Goal: Task Accomplishment & Management: Use online tool/utility

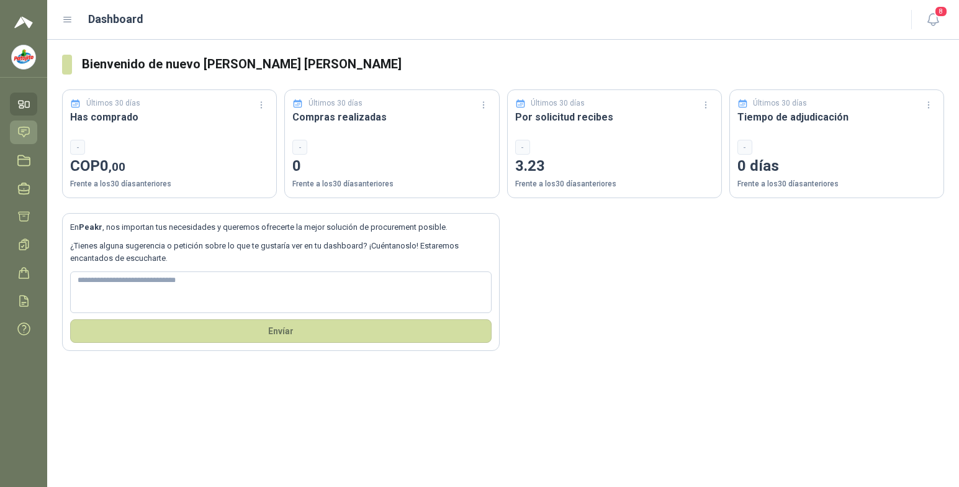
click at [23, 128] on icon at bounding box center [23, 131] width 13 height 13
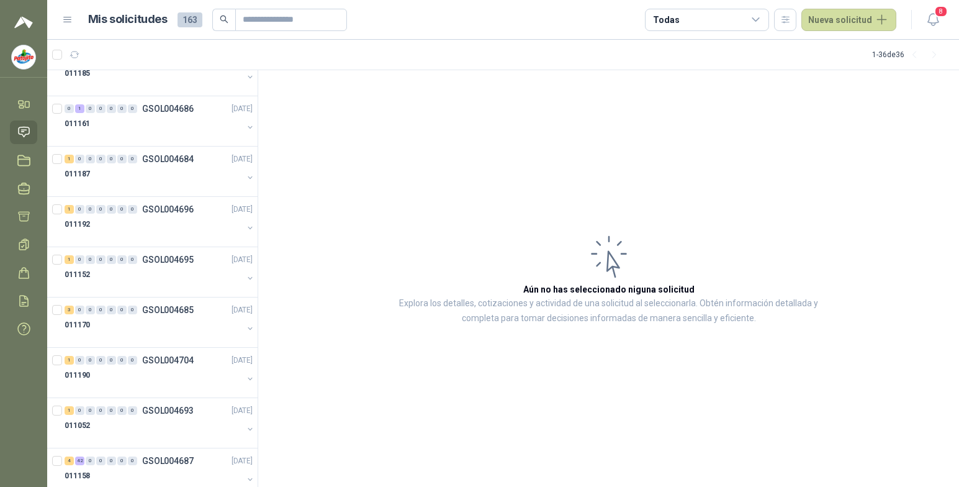
scroll to position [1411, 0]
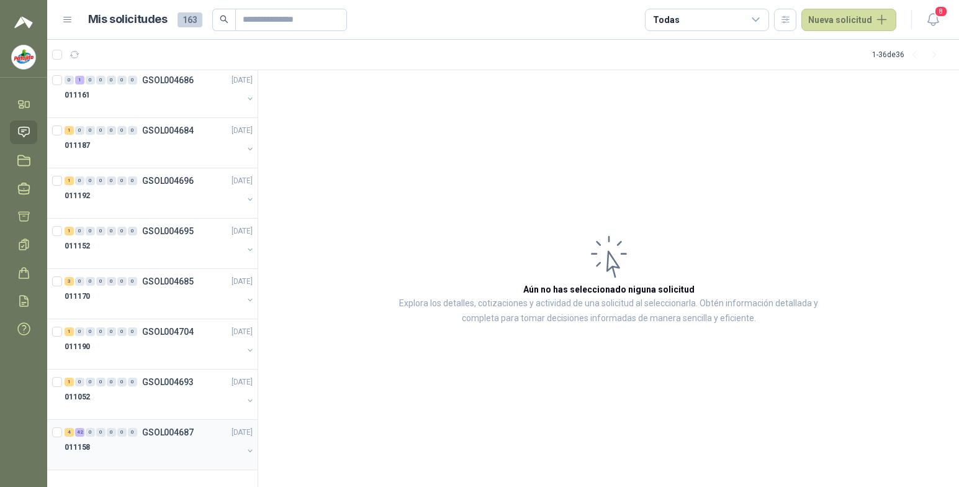
click at [176, 394] on p "GSOL004687" at bounding box center [168, 432] width 52 height 9
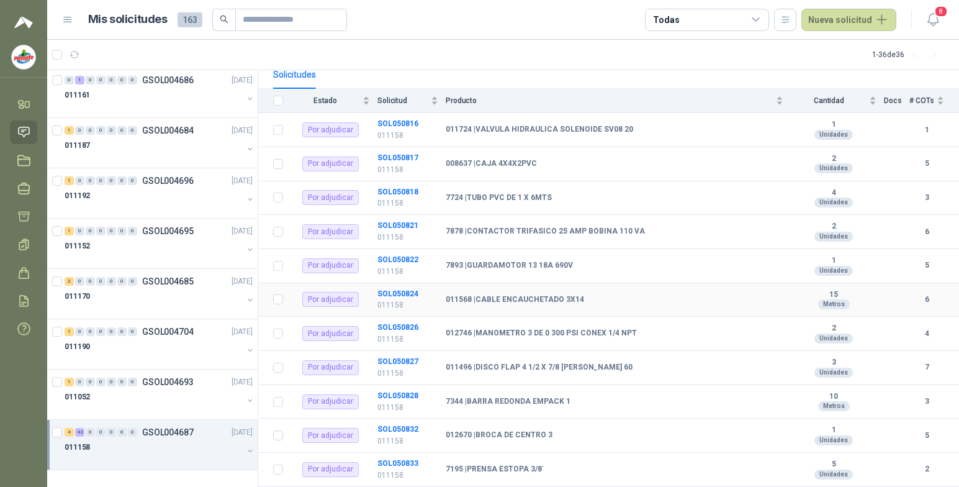
scroll to position [186, 0]
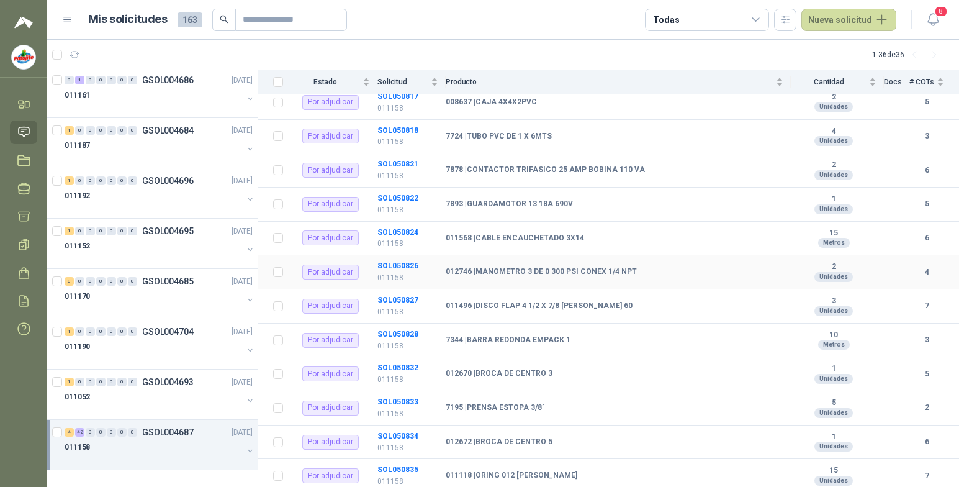
click at [325, 270] on div "Por adjudicar" at bounding box center [330, 272] width 57 height 15
click at [325, 265] on b "SOL050826" at bounding box center [398, 265] width 41 height 9
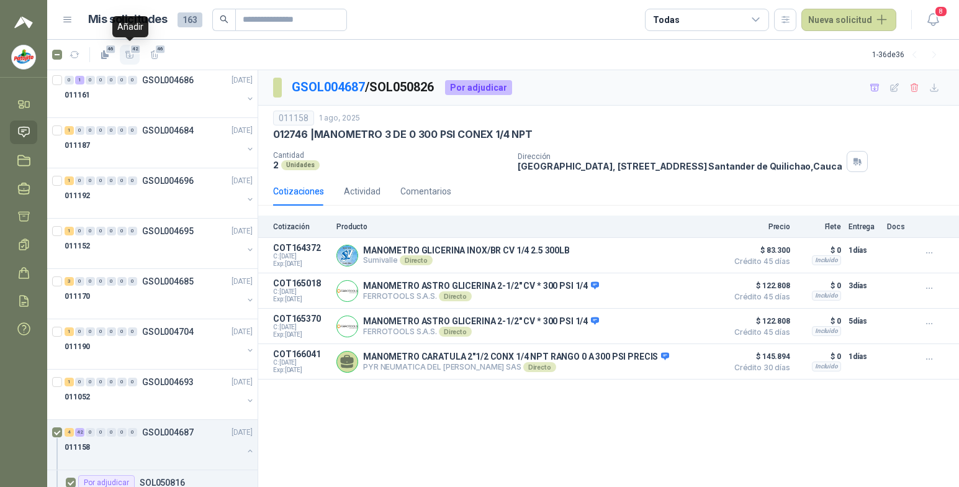
click at [135, 52] on span "42" at bounding box center [136, 49] width 12 height 10
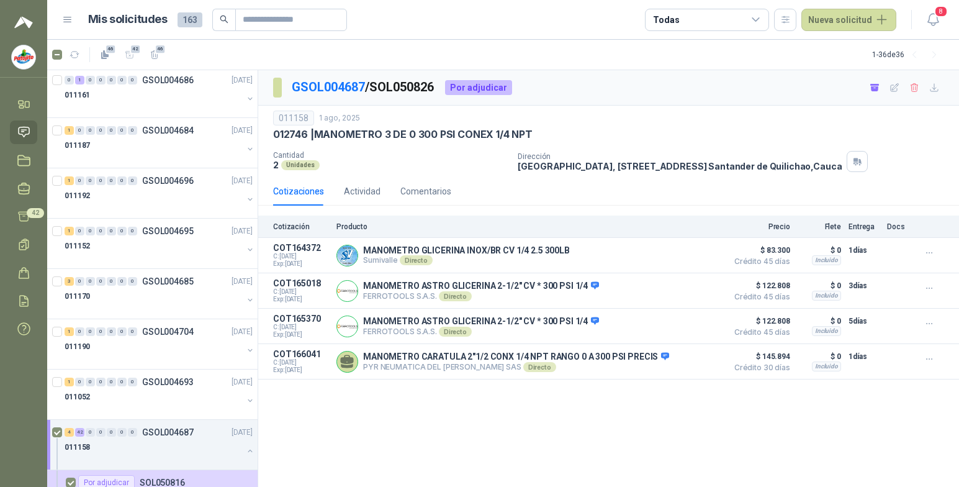
click at [70, 17] on icon at bounding box center [67, 19] width 7 height 5
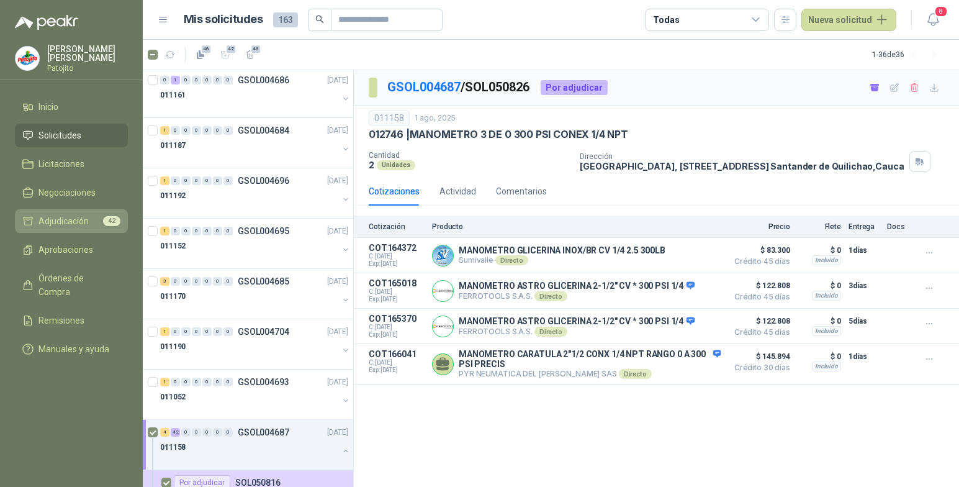
click at [86, 218] on span "Adjudicación" at bounding box center [64, 221] width 50 height 14
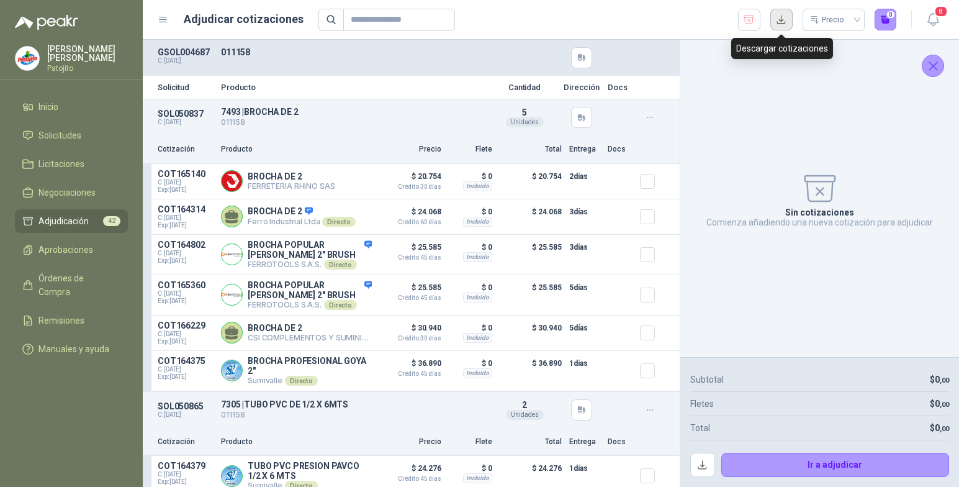
click at [325, 22] on button "button" at bounding box center [782, 20] width 22 height 22
click at [325, 122] on div "Sin cotizaciones Comienza añadiendo una nueva cotización para adjudicar" at bounding box center [820, 198] width 259 height 297
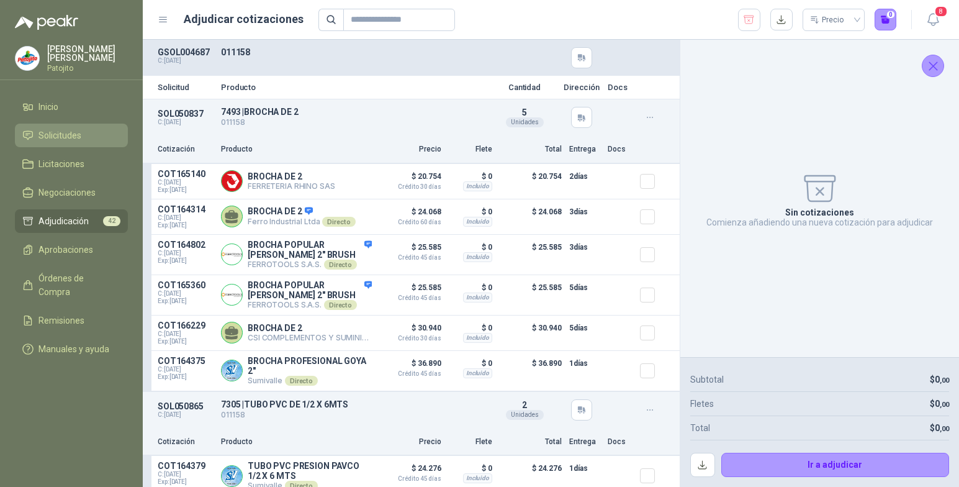
click at [57, 141] on span "Solicitudes" at bounding box center [60, 136] width 43 height 14
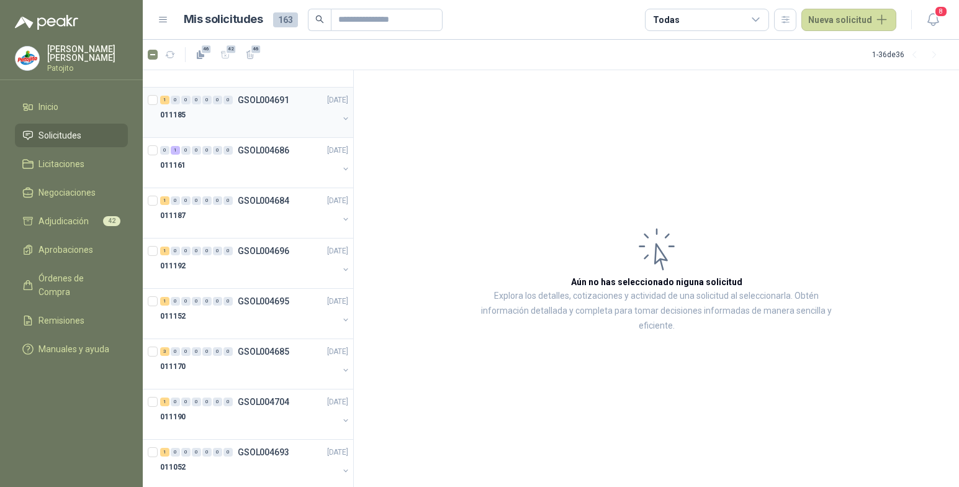
scroll to position [1411, 0]
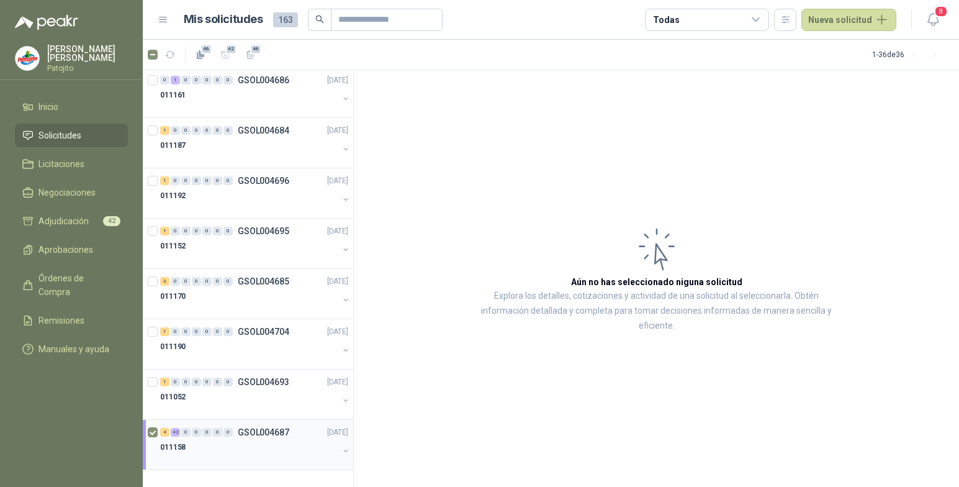
click at [225, 394] on div "011158" at bounding box center [249, 447] width 178 height 15
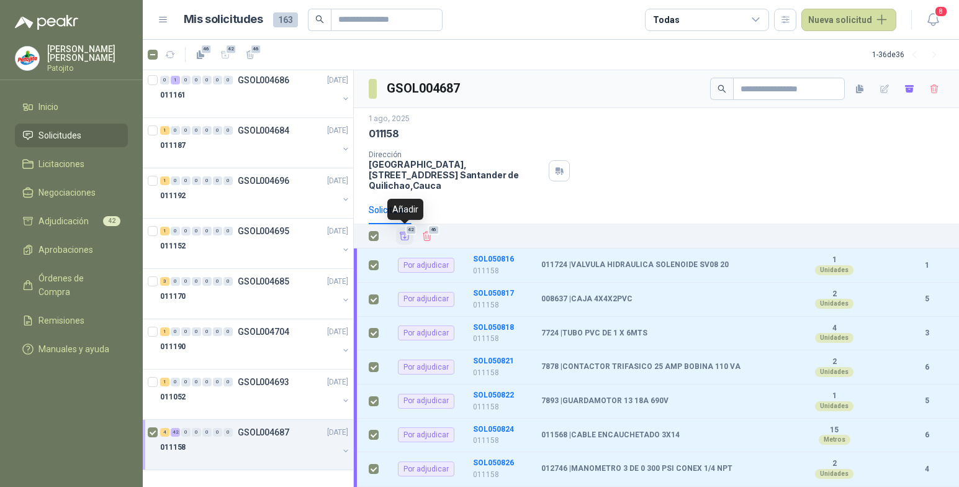
click at [325, 233] on icon "Añadir" at bounding box center [404, 235] width 11 height 11
click at [75, 222] on span "Adjudicación" at bounding box center [64, 221] width 50 height 14
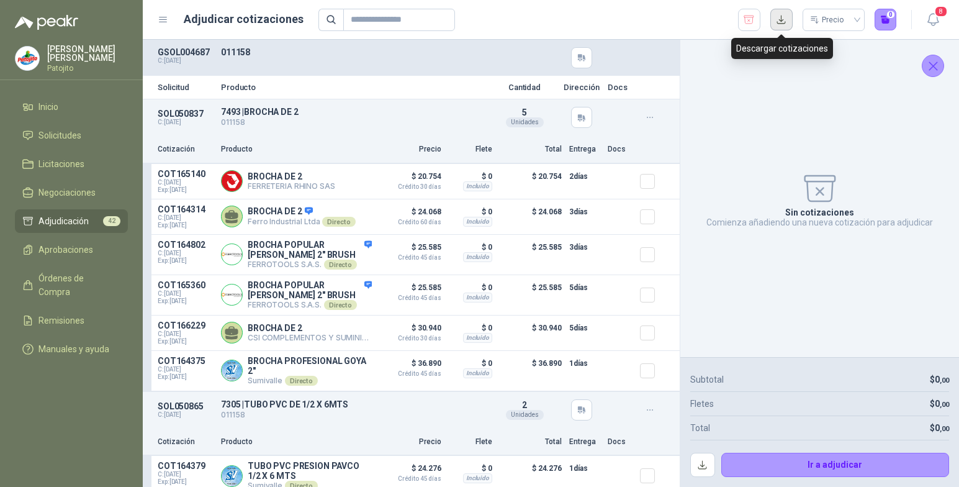
click at [325, 22] on button "button" at bounding box center [782, 20] width 22 height 22
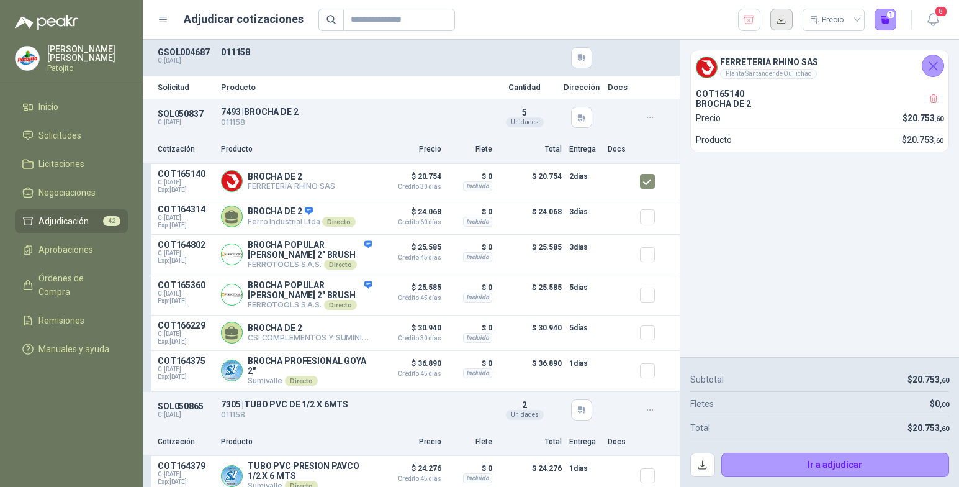
click at [325, 29] on button "button" at bounding box center [782, 20] width 22 height 22
click at [325, 394] on button "button" at bounding box center [703, 465] width 25 height 25
